Goal: Find specific page/section

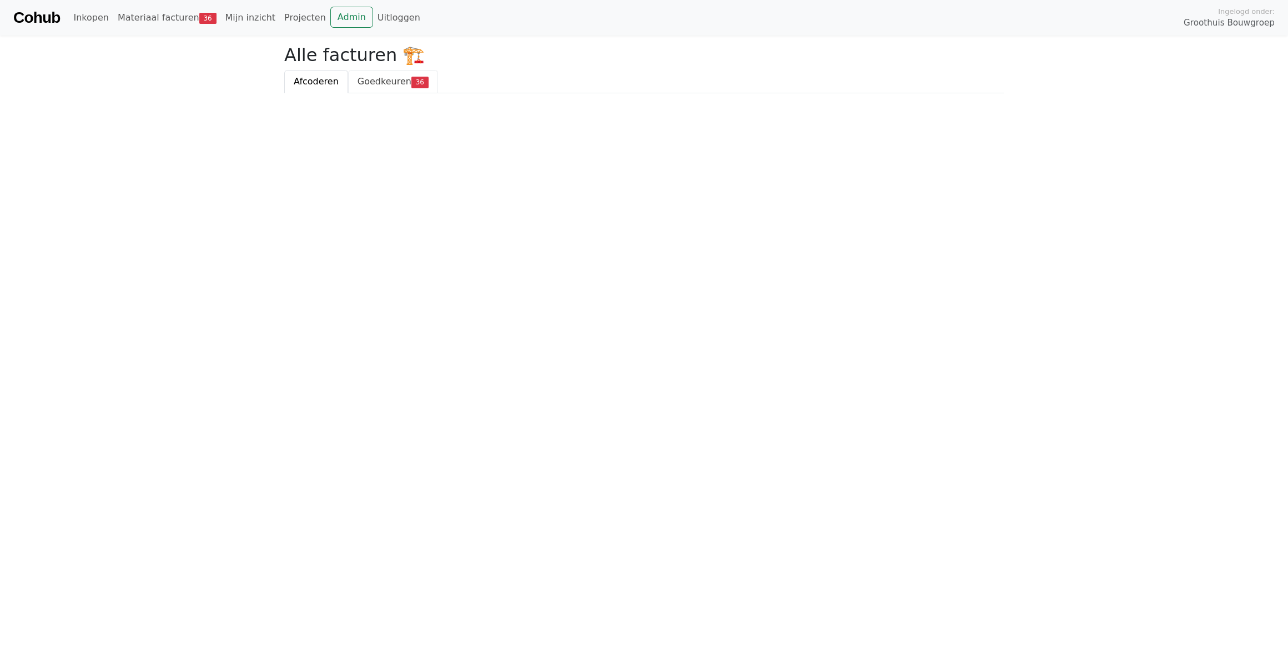
click at [358, 74] on link "Goedkeuren 36" at bounding box center [393, 81] width 90 height 23
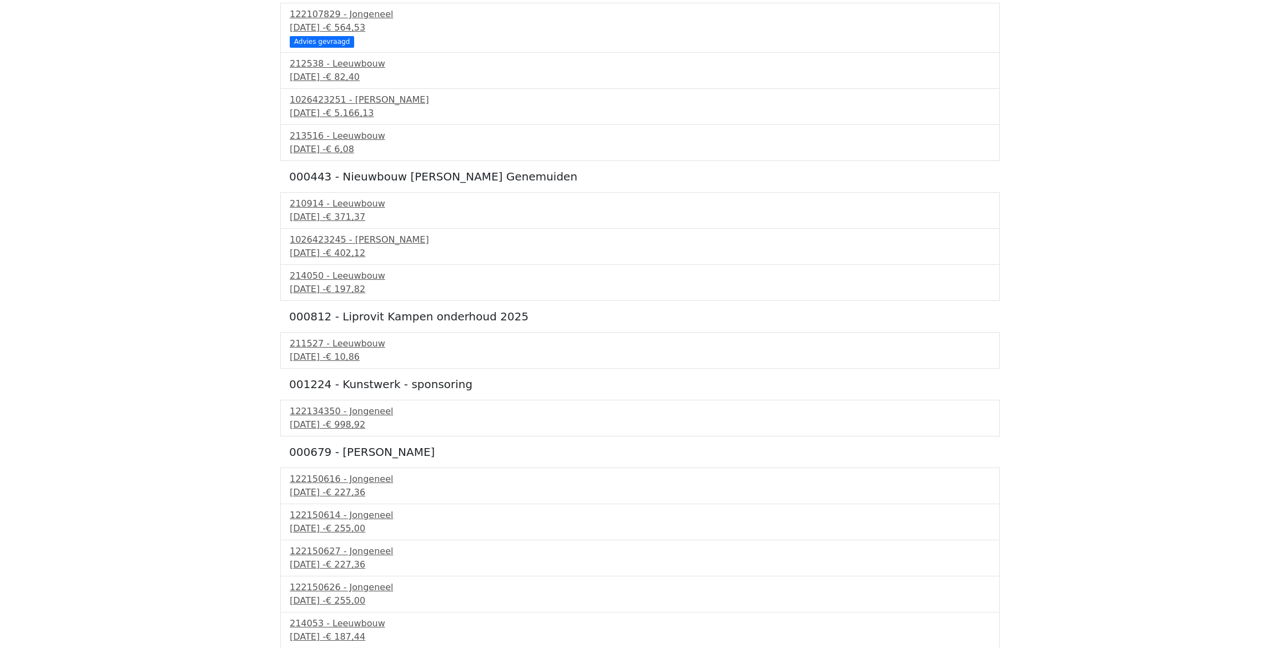
scroll to position [202, 0]
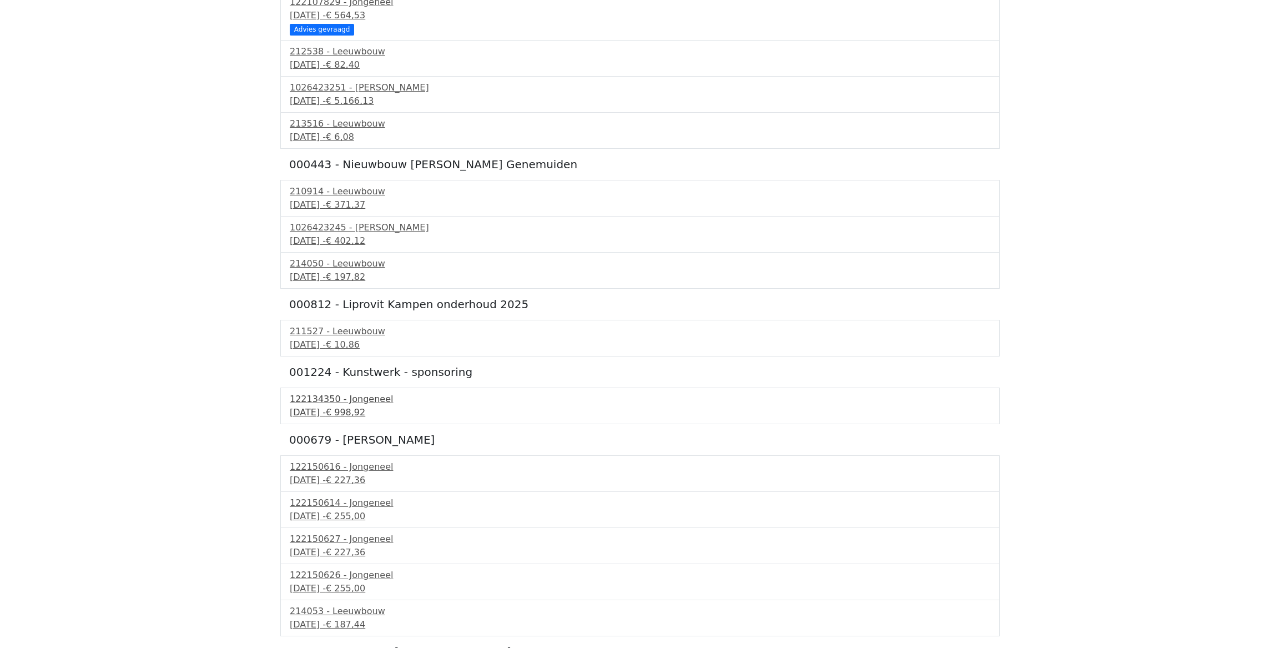
click at [341, 399] on div "122134350 - Jongeneel" at bounding box center [640, 398] width 701 height 13
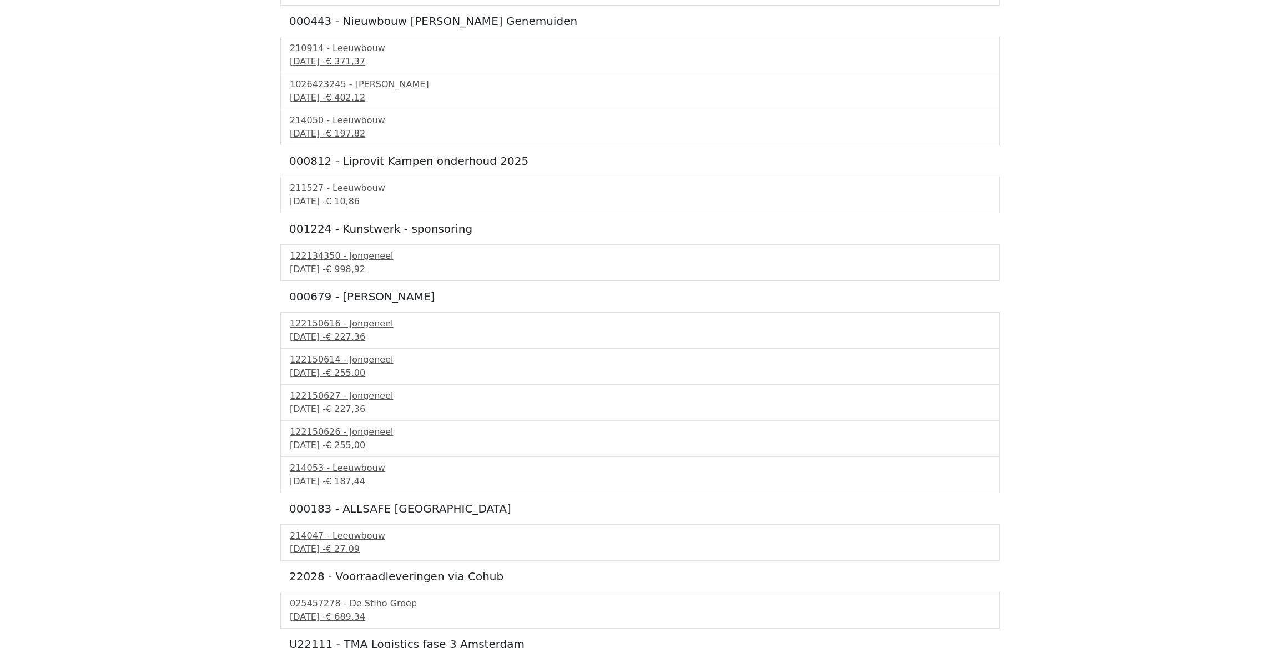
scroll to position [336, 0]
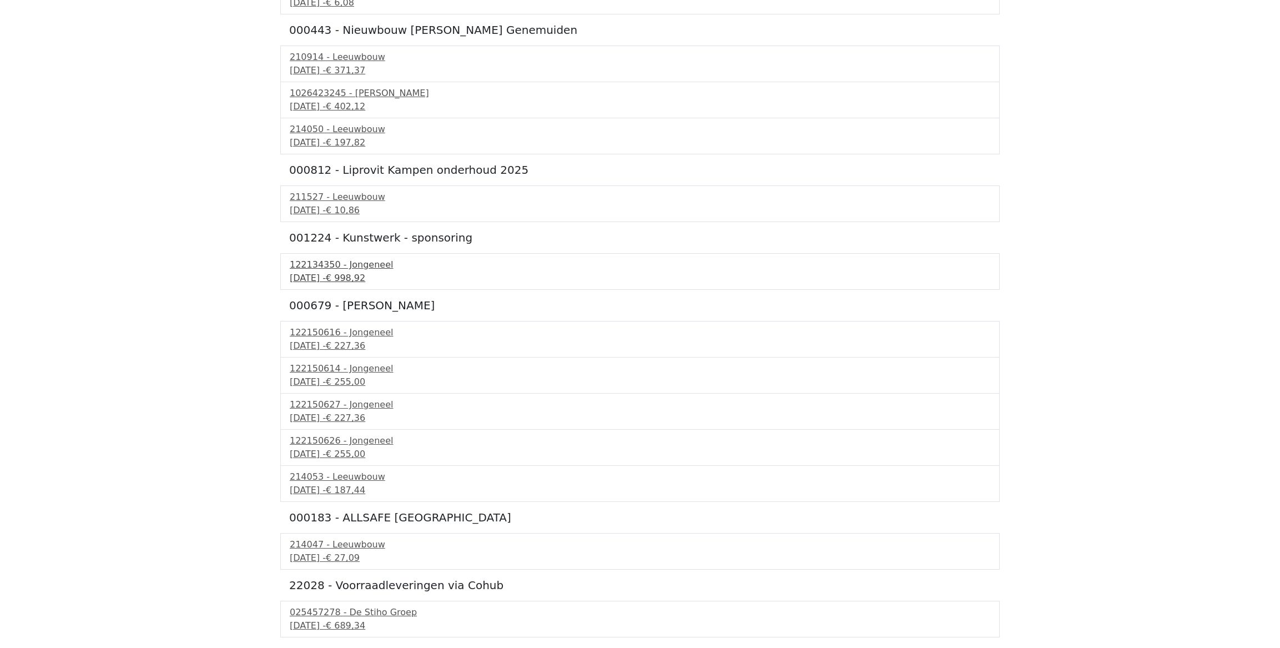
click at [365, 271] on div "11 september 2025 - € 998,92" at bounding box center [640, 277] width 701 height 13
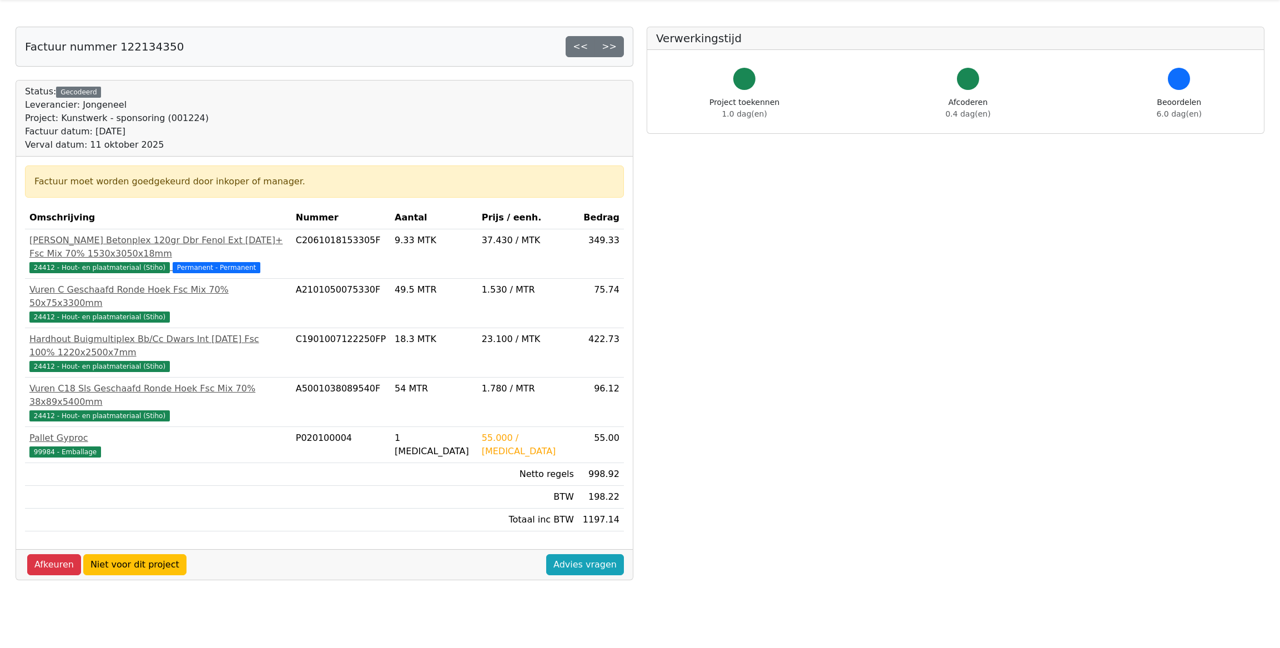
scroll to position [50, 0]
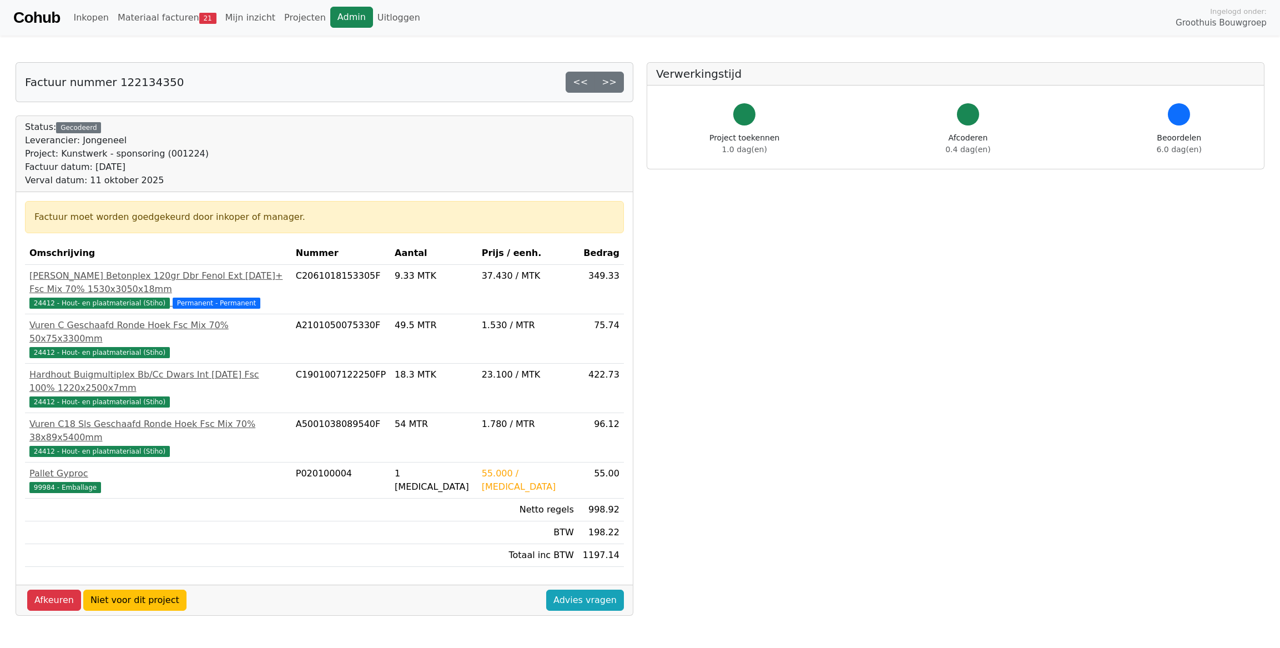
click at [333, 20] on link "Admin" at bounding box center [351, 17] width 43 height 21
